Goal: Navigation & Orientation: Understand site structure

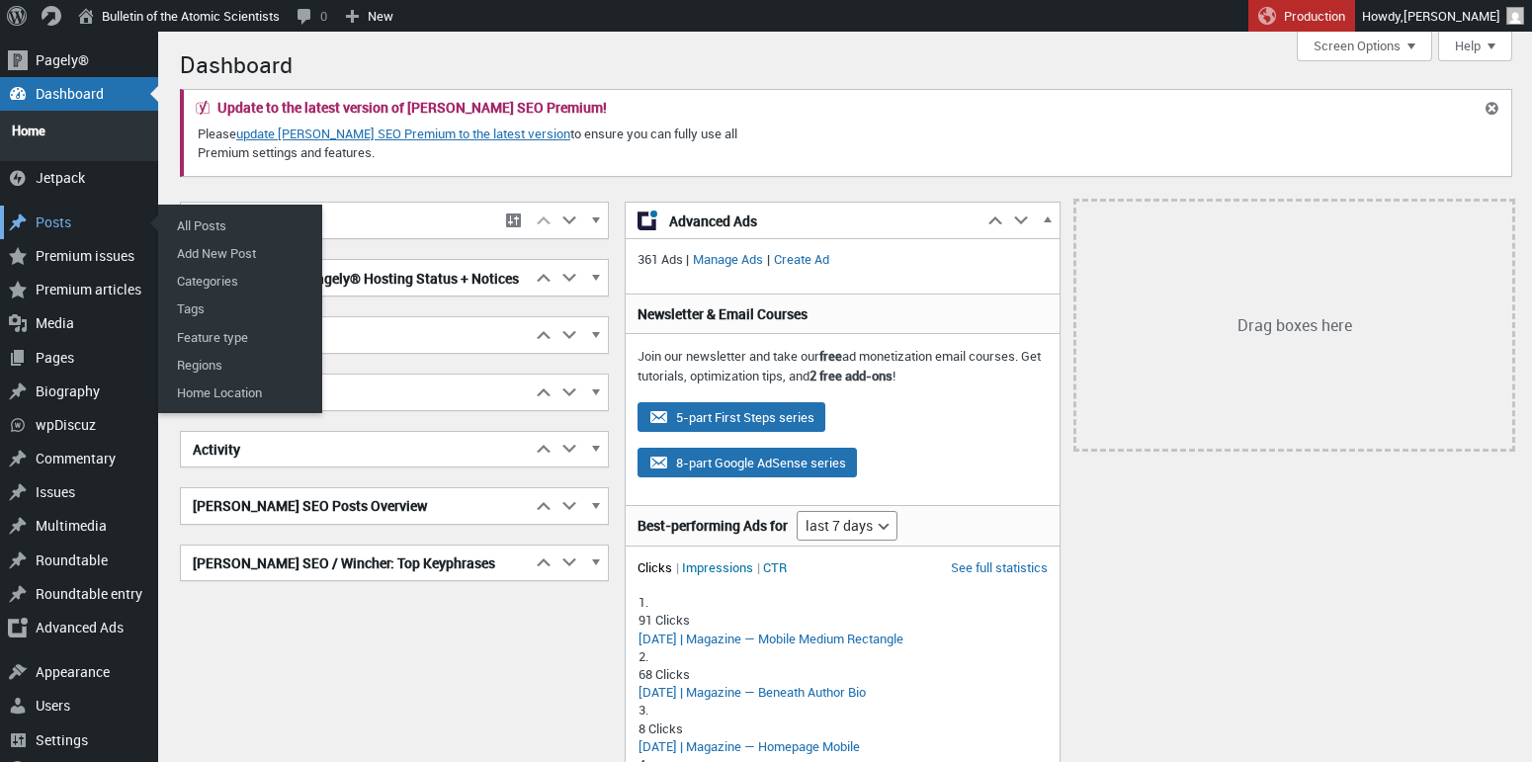
click at [61, 212] on div "Posts" at bounding box center [79, 223] width 158 height 34
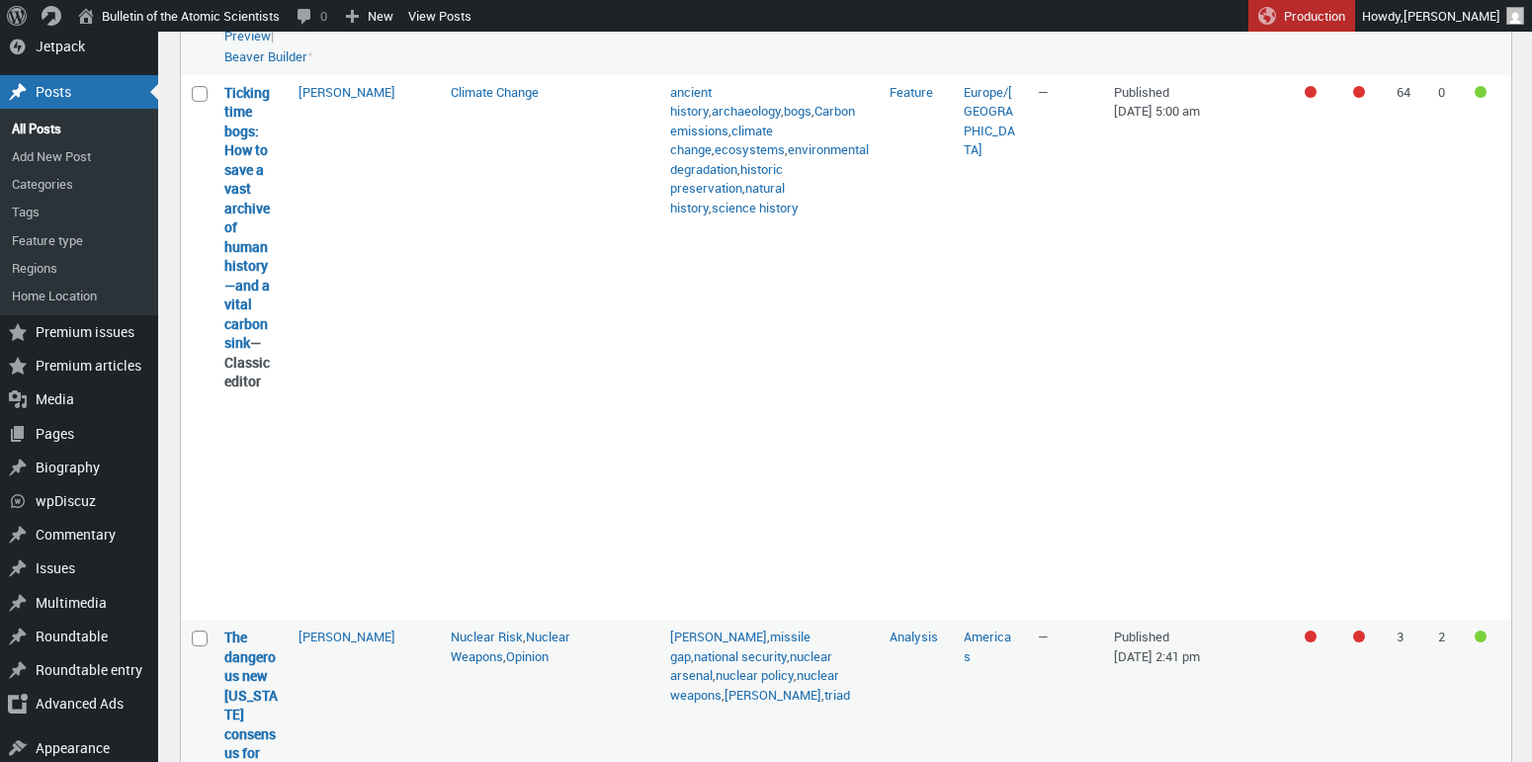
scroll to position [526, 0]
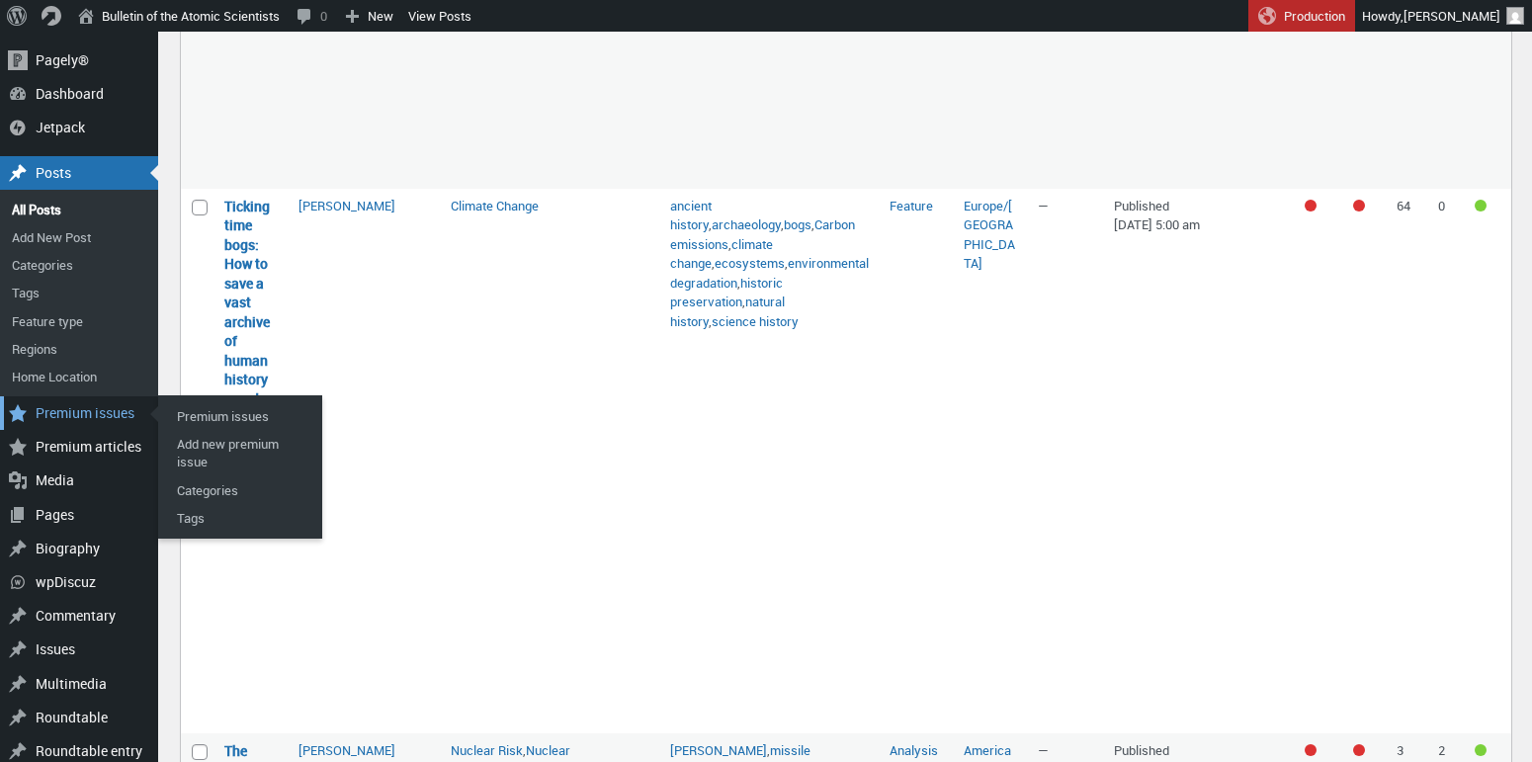
click at [60, 415] on div "Premium issues" at bounding box center [79, 413] width 158 height 34
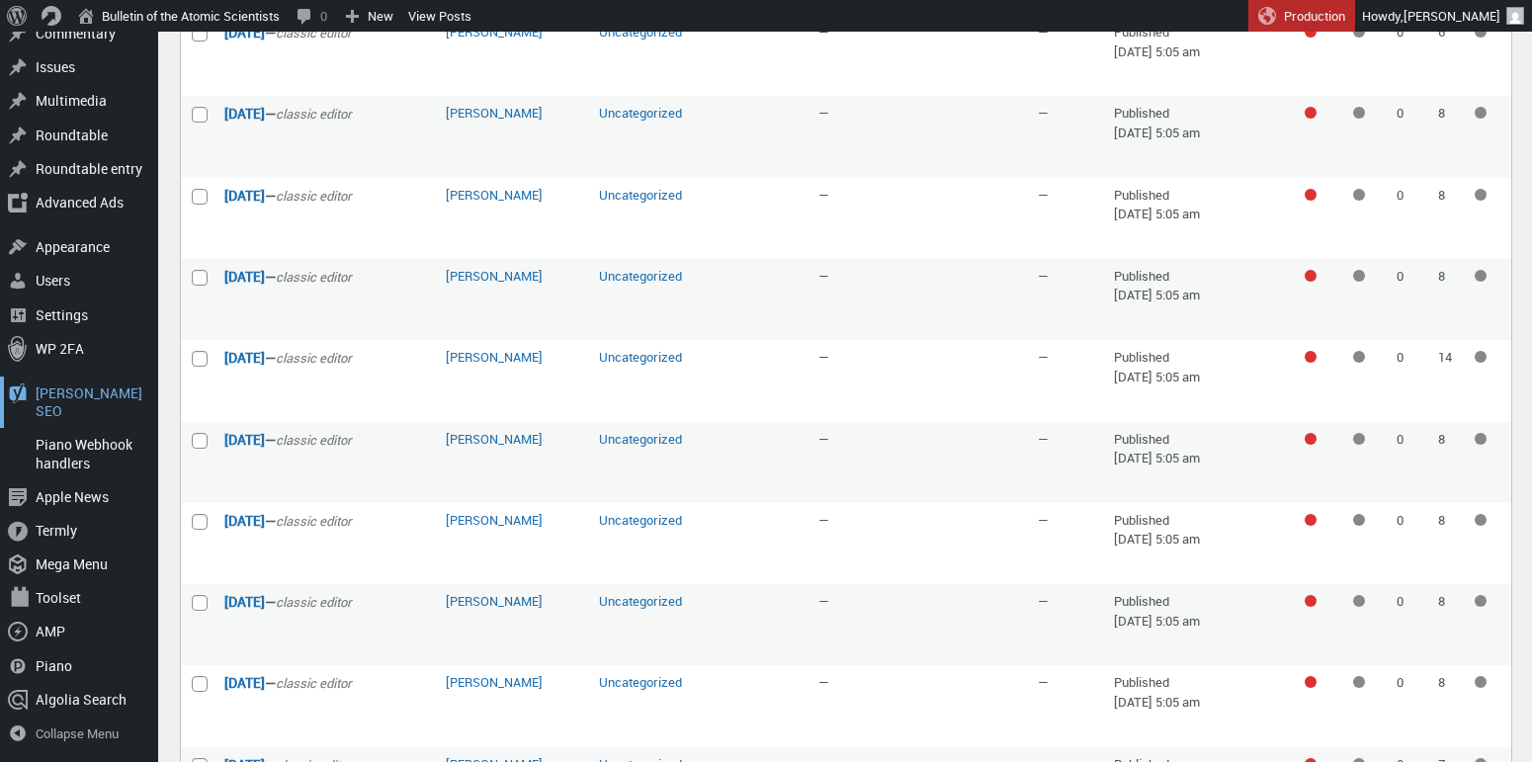
scroll to position [1512, 0]
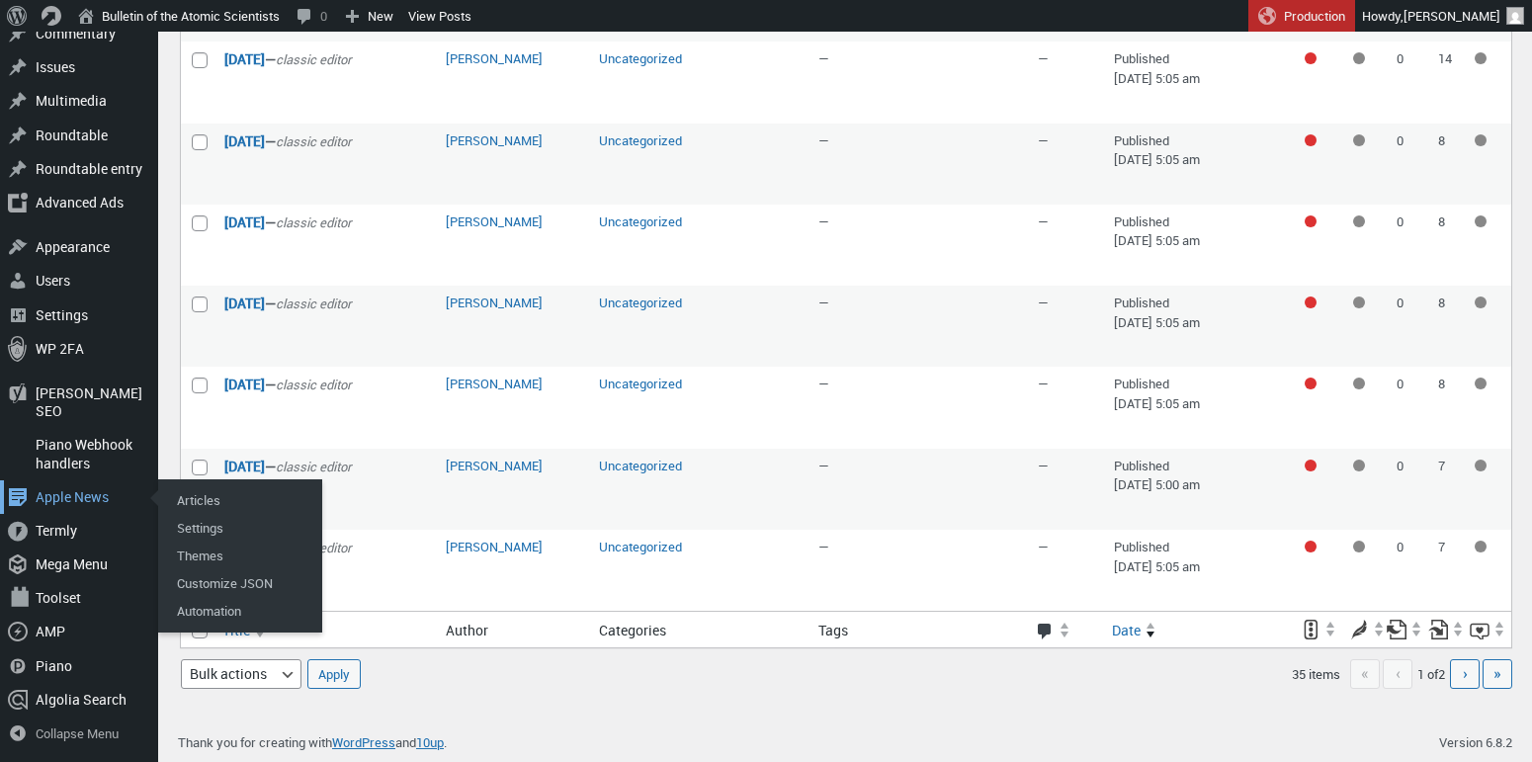
click at [59, 499] on div "Apple News" at bounding box center [79, 497] width 158 height 34
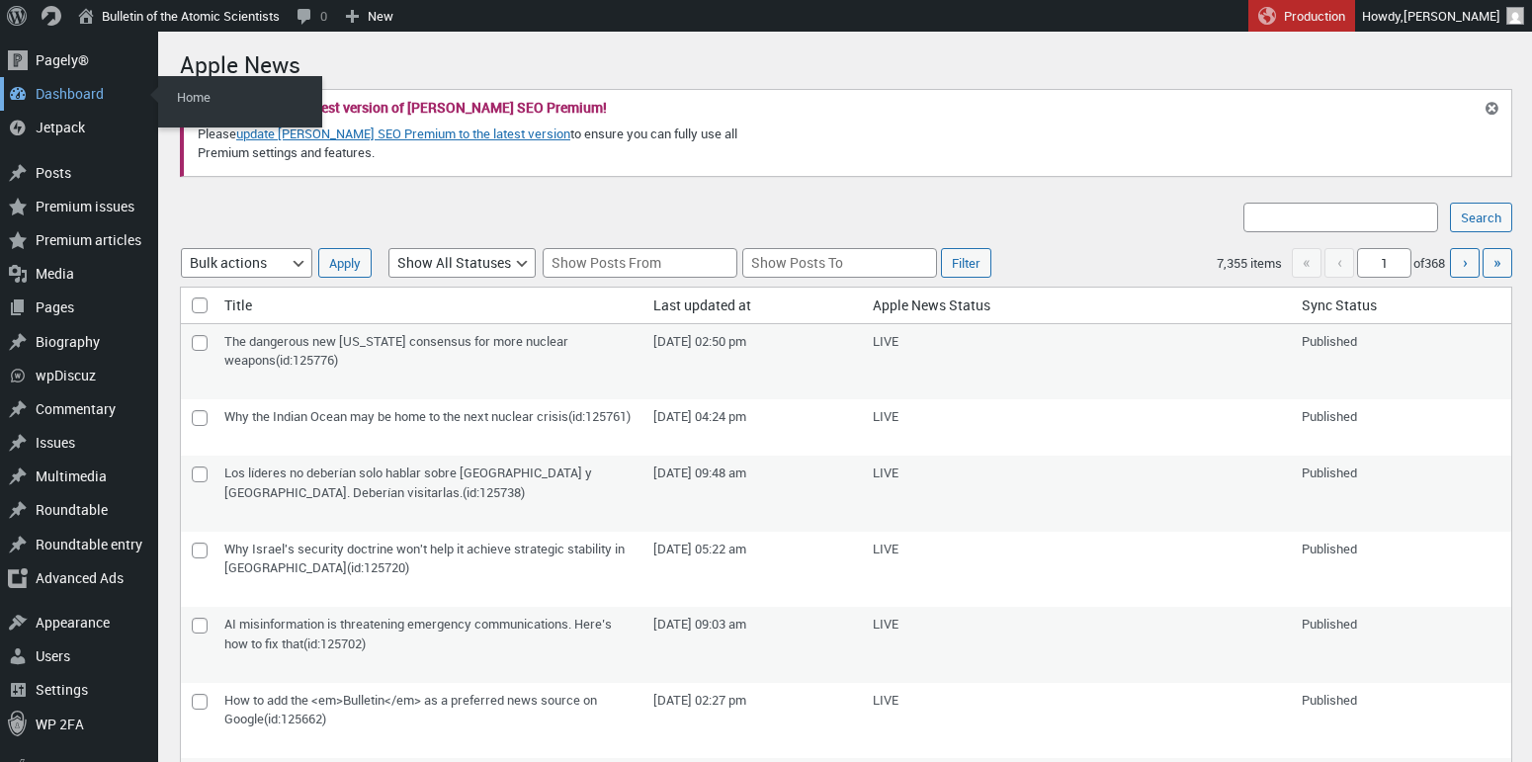
click at [49, 99] on div "Dashboard" at bounding box center [79, 94] width 158 height 34
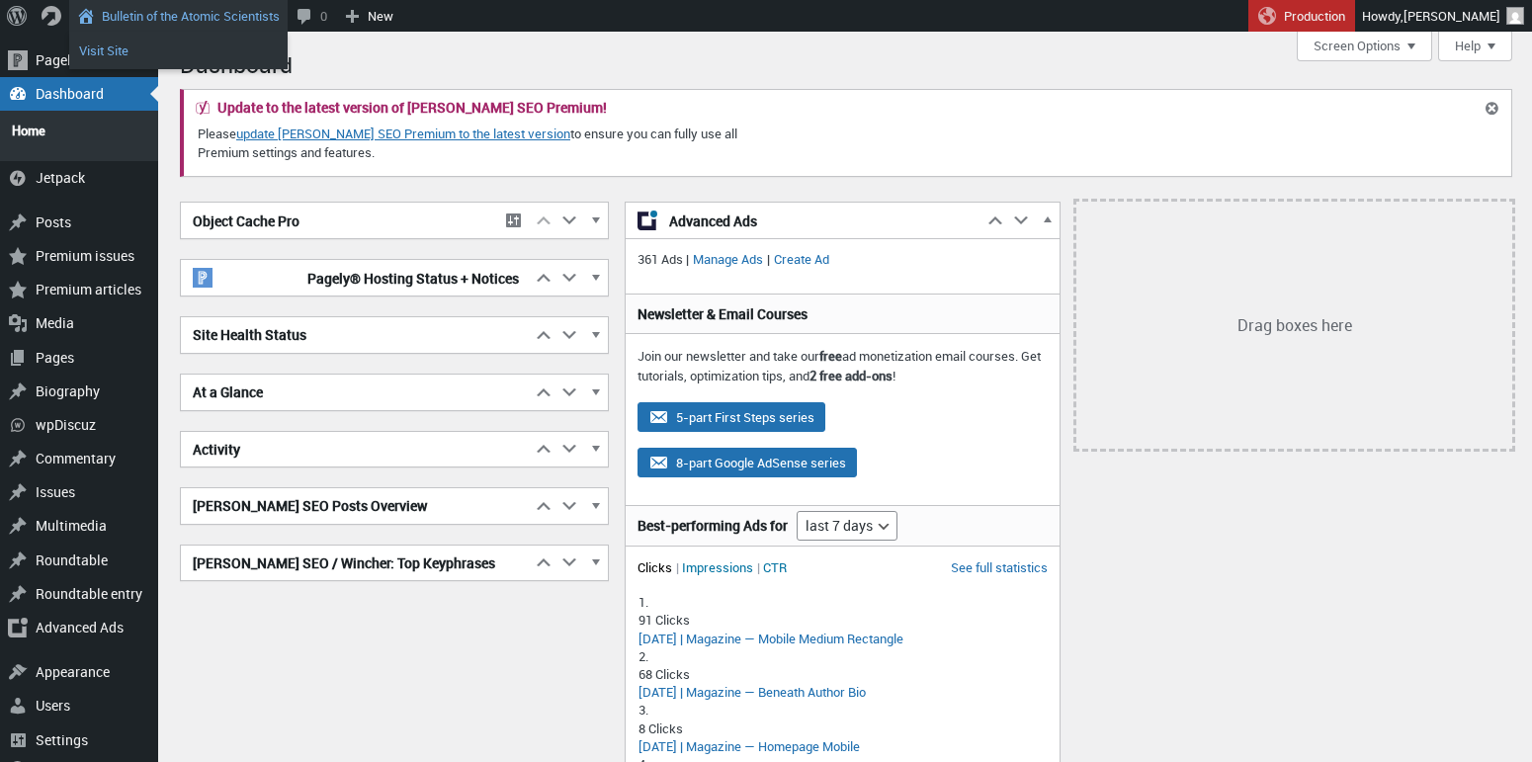
click at [119, 47] on link "Visit Site" at bounding box center [178, 51] width 218 height 26
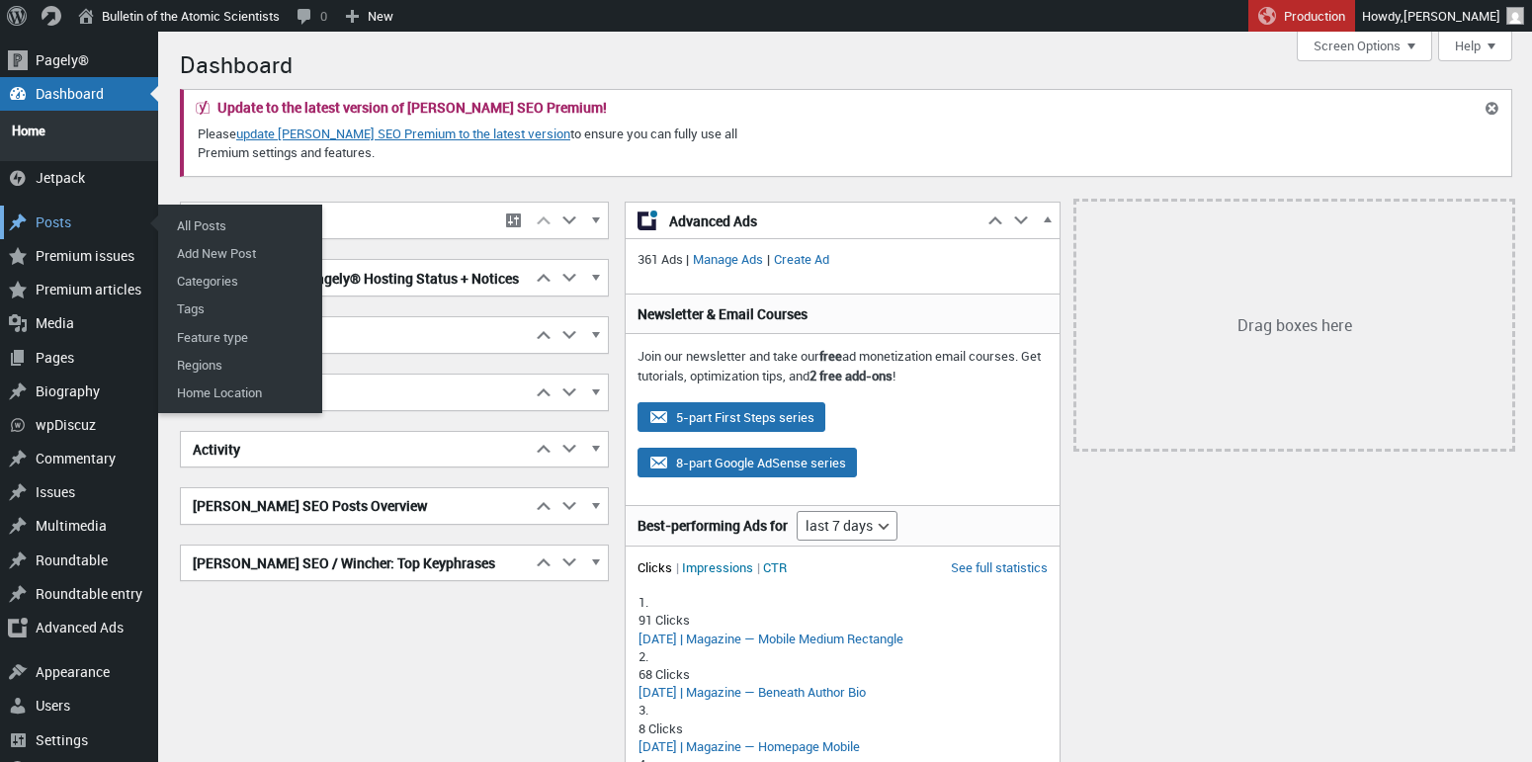
click at [58, 213] on div "Posts" at bounding box center [79, 223] width 158 height 34
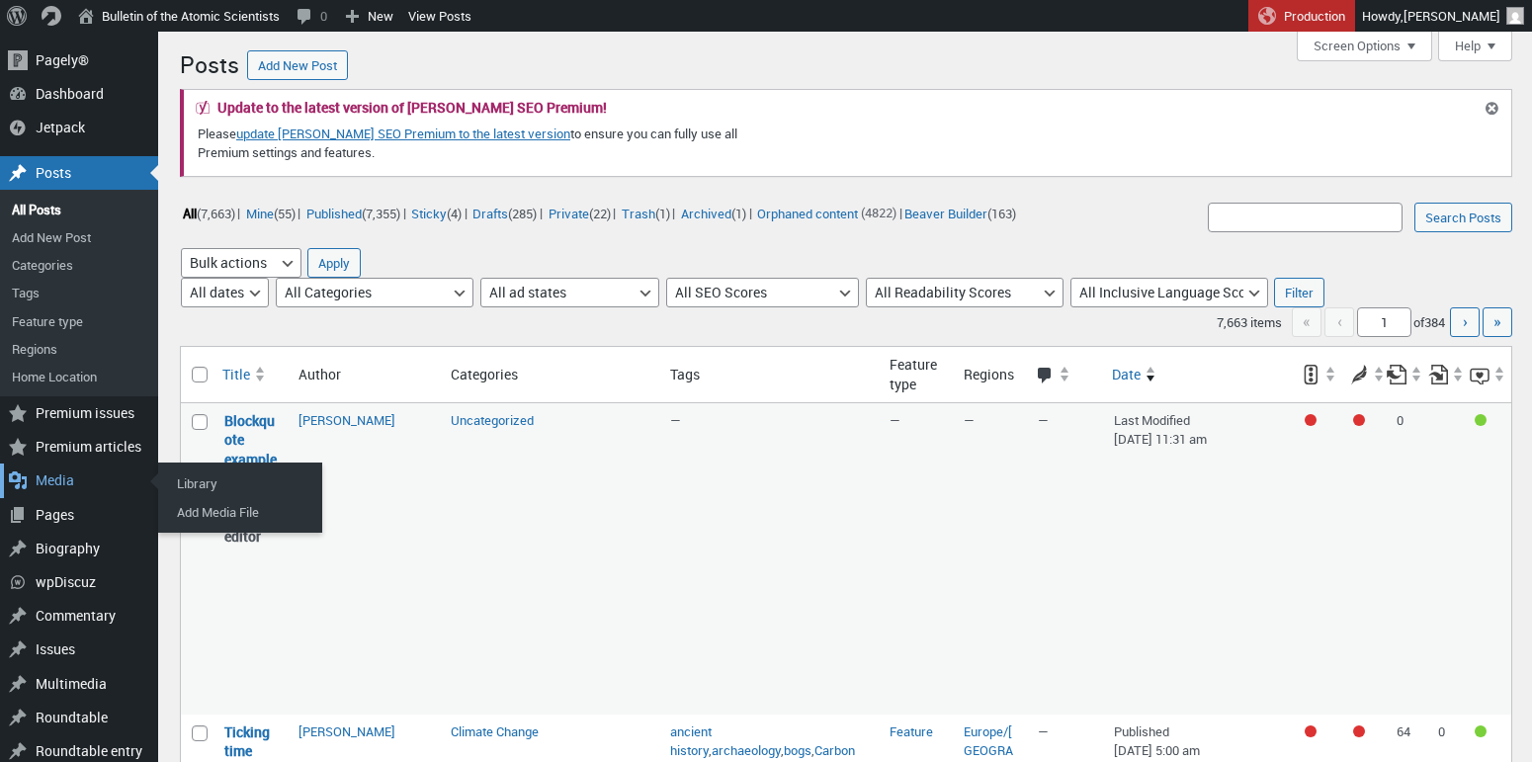
click at [51, 475] on div "Media" at bounding box center [79, 481] width 158 height 34
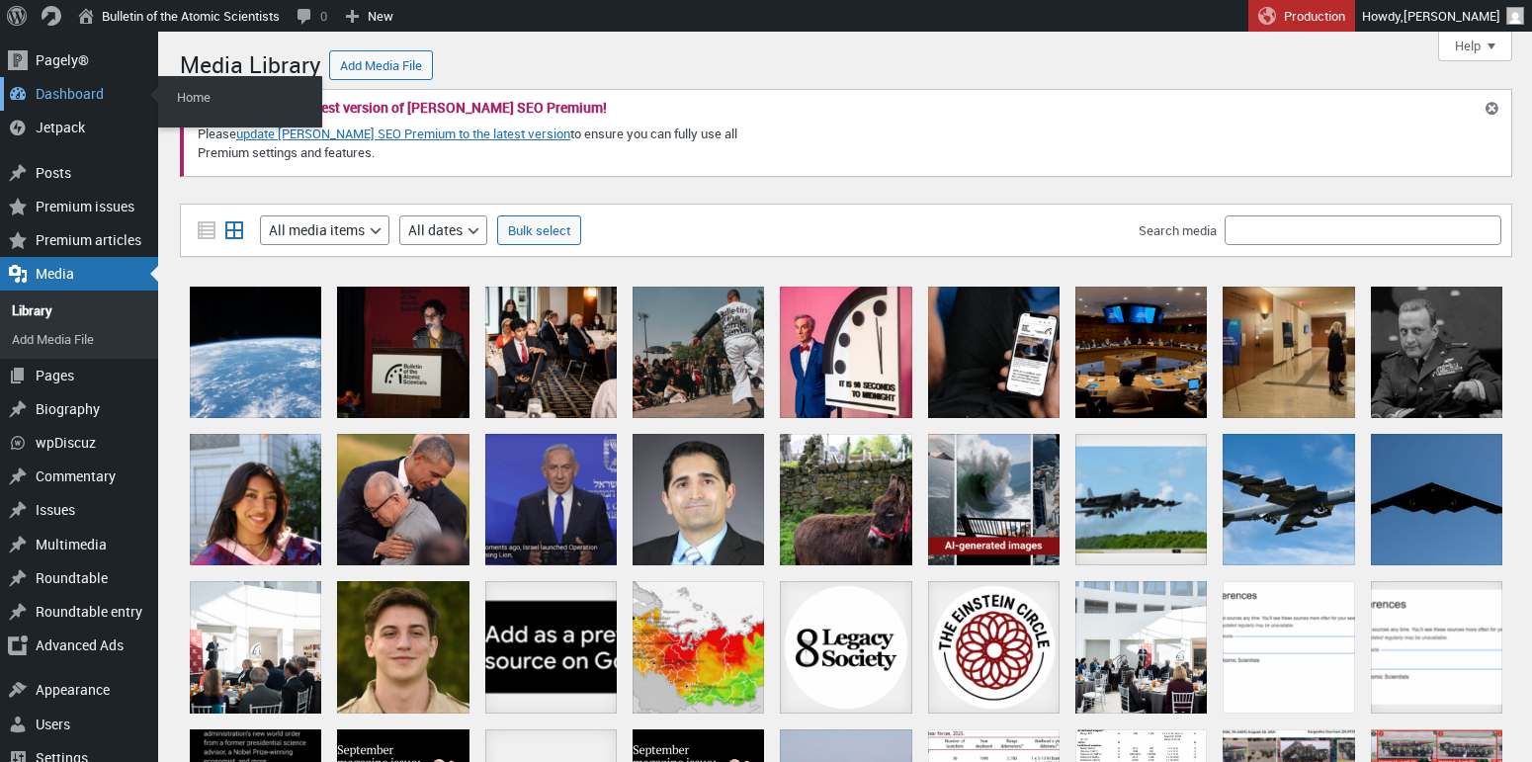
click at [57, 91] on div "Dashboard" at bounding box center [79, 94] width 158 height 34
